Goal: Task Accomplishment & Management: Use online tool/utility

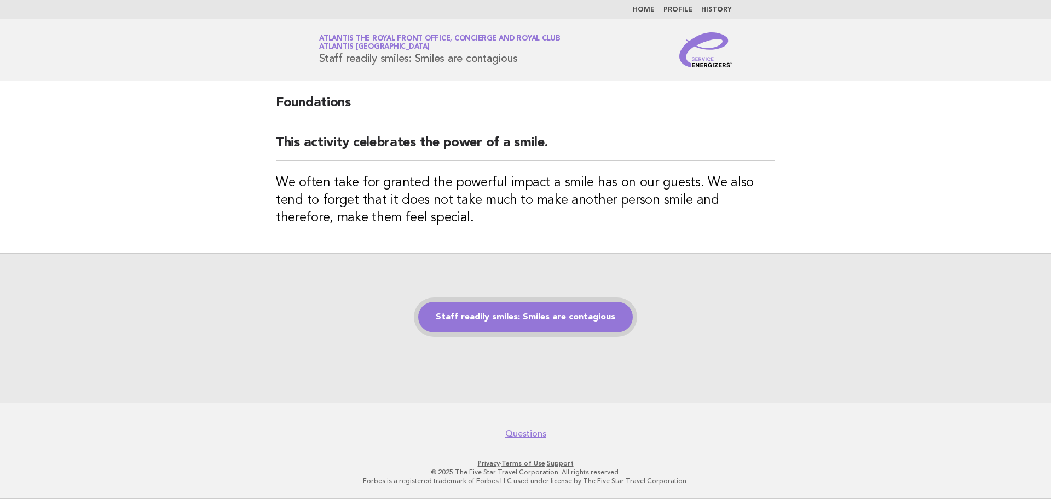
click at [574, 324] on link "Staff readily smiles: Smiles are contagious" at bounding box center [525, 317] width 215 height 31
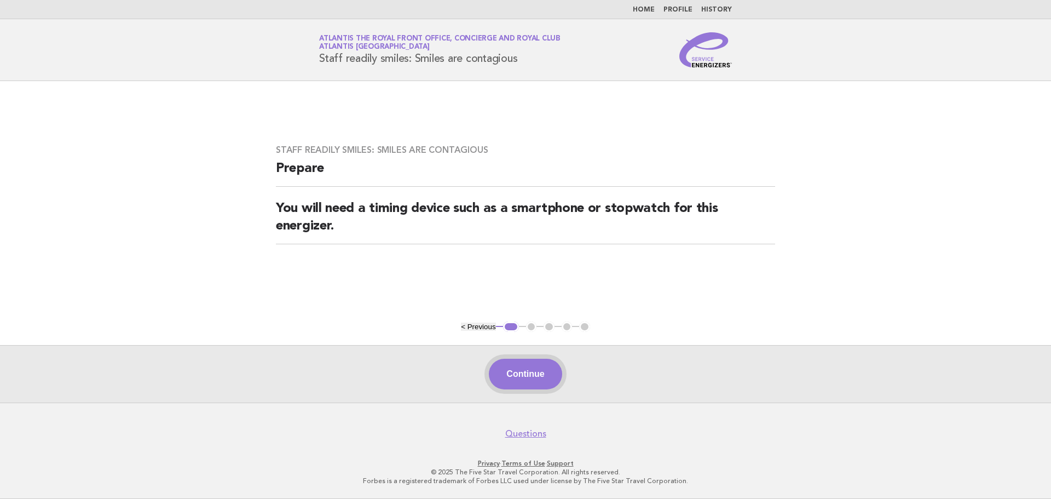
click at [532, 384] on button "Continue" at bounding box center [525, 374] width 73 height 31
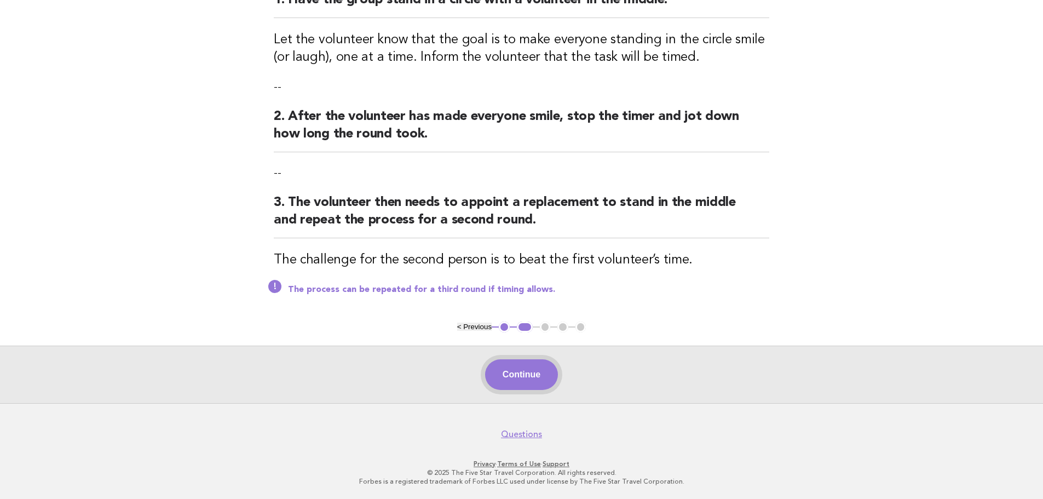
click at [533, 382] on button "Continue" at bounding box center [521, 374] width 73 height 31
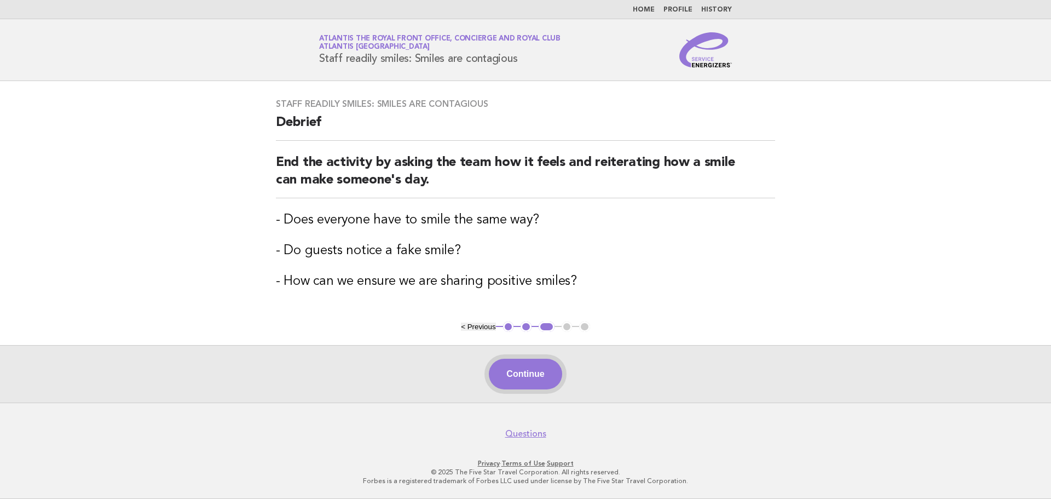
click at [510, 371] on button "Continue" at bounding box center [525, 374] width 73 height 31
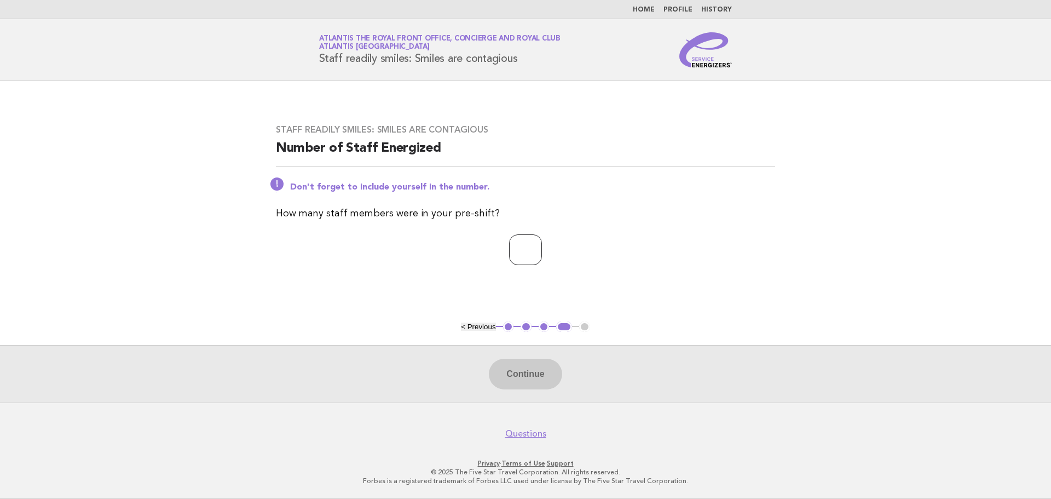
click at [528, 249] on input "number" at bounding box center [525, 249] width 33 height 31
type input "*"
click at [524, 370] on button "Continue" at bounding box center [525, 374] width 73 height 31
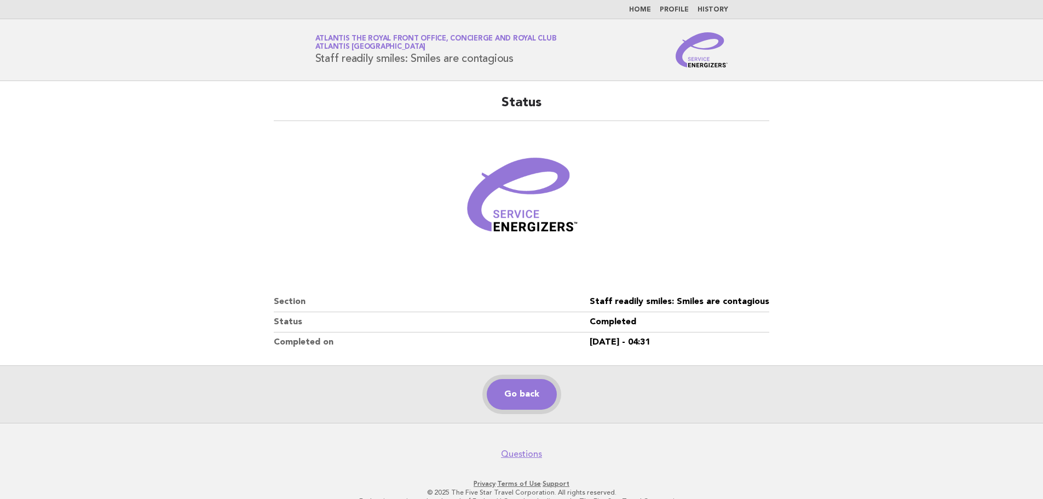
click at [529, 393] on link "Go back" at bounding box center [522, 394] width 70 height 31
